Goal: Task Accomplishment & Management: Use online tool/utility

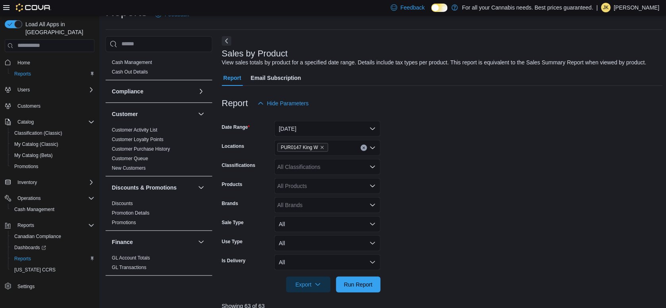
scroll to position [16, 0]
click at [135, 168] on link "New Customers" at bounding box center [129, 169] width 34 height 6
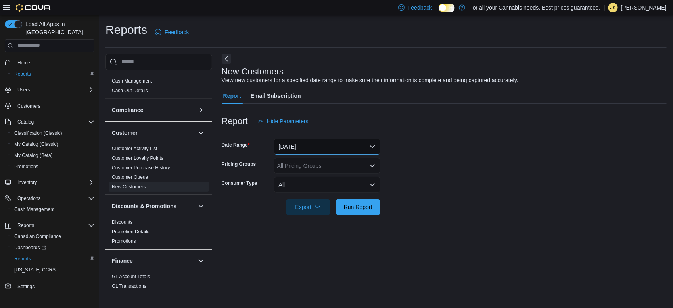
click at [314, 149] on button "[DATE]" at bounding box center [327, 146] width 106 height 16
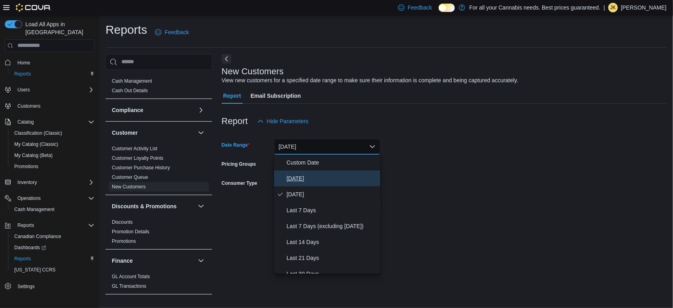
click at [305, 180] on span "[DATE]" at bounding box center [332, 178] width 90 height 10
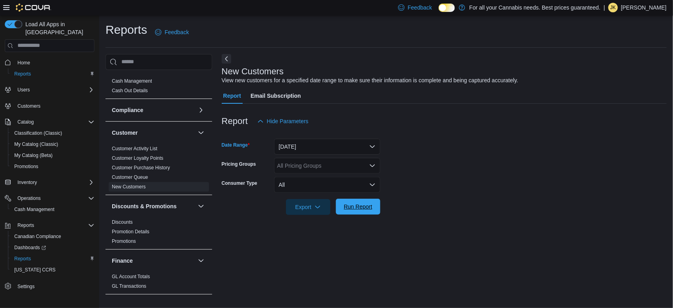
click at [353, 199] on span "Run Report" at bounding box center [358, 206] width 35 height 16
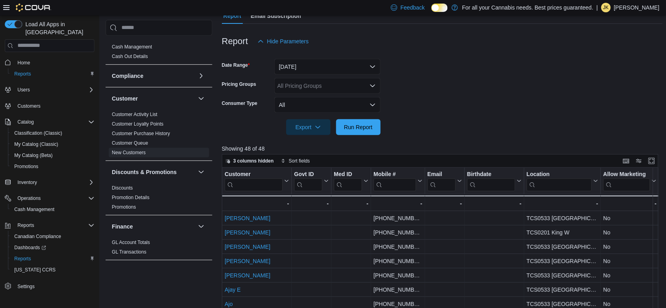
scroll to position [85, 0]
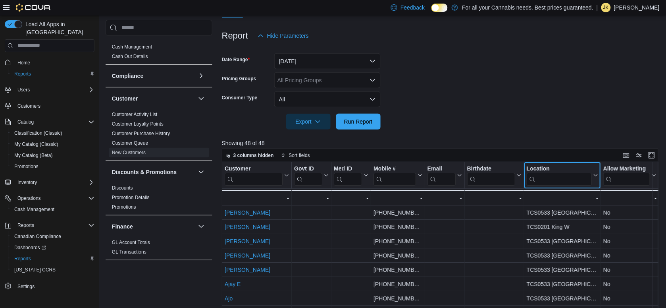
click at [555, 175] on input "search" at bounding box center [559, 178] width 65 height 13
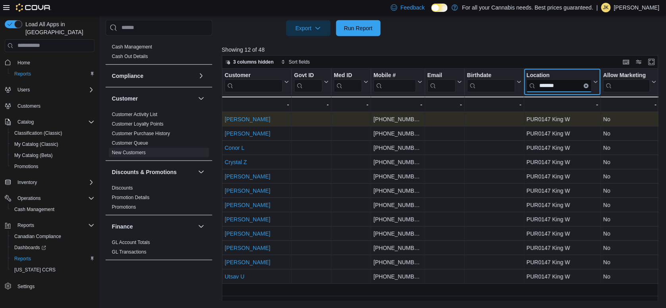
type input "*******"
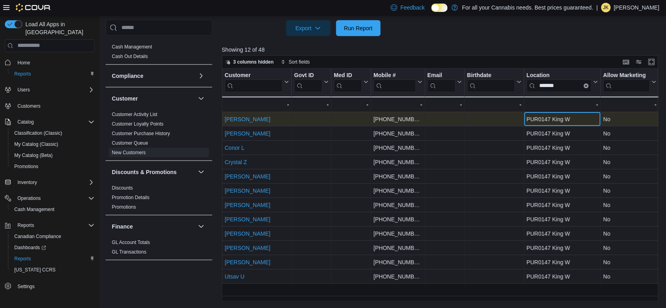
click at [566, 121] on div "PUR0147 King W" at bounding box center [562, 119] width 71 height 10
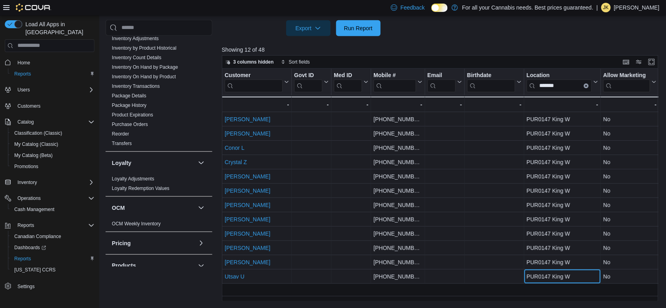
scroll to position [510, 0]
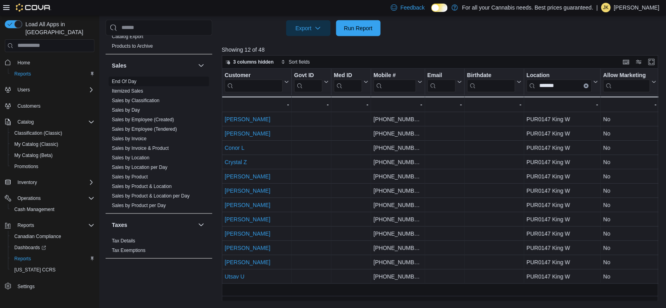
click at [134, 80] on link "End Of Day" at bounding box center [124, 82] width 25 height 6
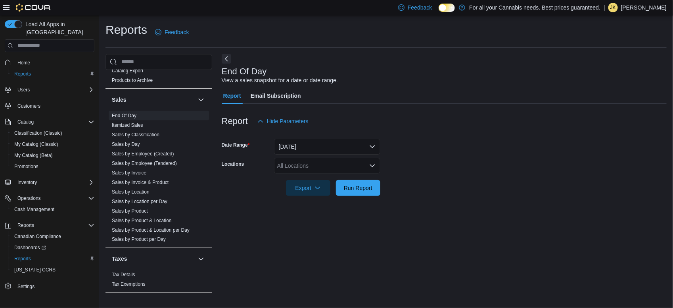
click at [346, 167] on div "All Locations" at bounding box center [327, 166] width 106 height 16
type input "****"
click at [354, 177] on div "PUR0147 King W" at bounding box center [327, 179] width 97 height 8
click at [448, 175] on div at bounding box center [444, 176] width 445 height 6
click at [356, 192] on span "Run Report" at bounding box center [358, 187] width 35 height 16
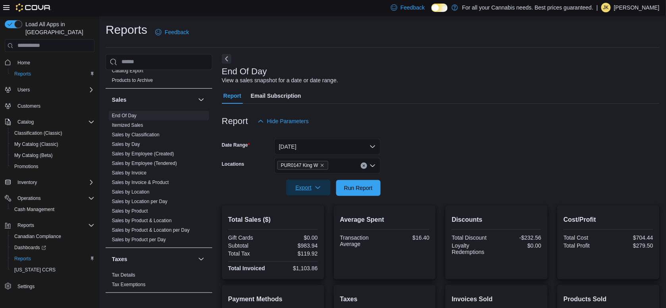
click at [317, 189] on icon "button" at bounding box center [318, 187] width 6 height 6
click at [317, 216] on span "Export to Pdf" at bounding box center [310, 219] width 36 height 6
